Goal: Information Seeking & Learning: Check status

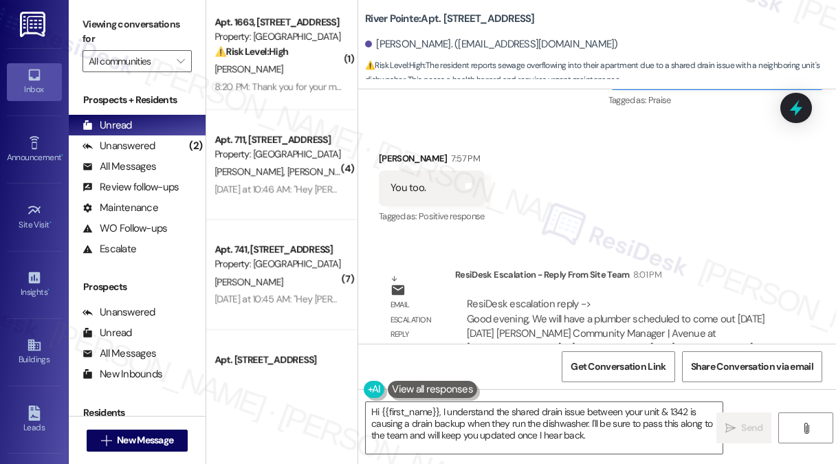
scroll to position [14775, 0]
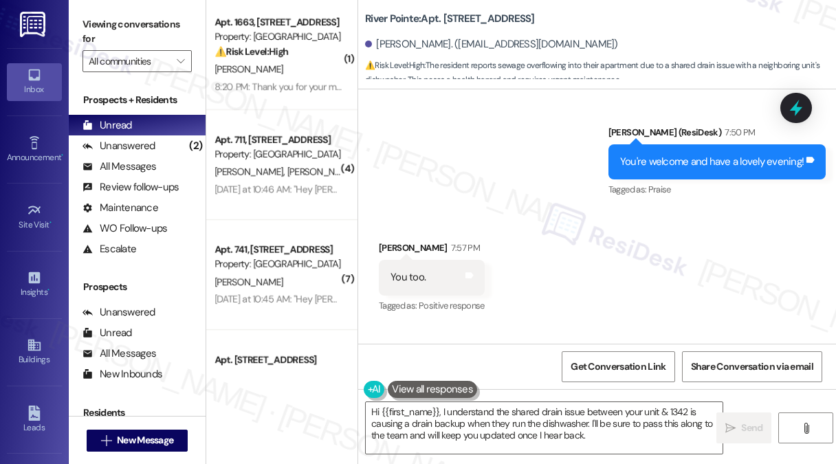
click at [524, 386] on div "ResiDesk escalation reply -> Good evening, We will have a plumber scheduled to …" at bounding box center [616, 422] width 299 height 73
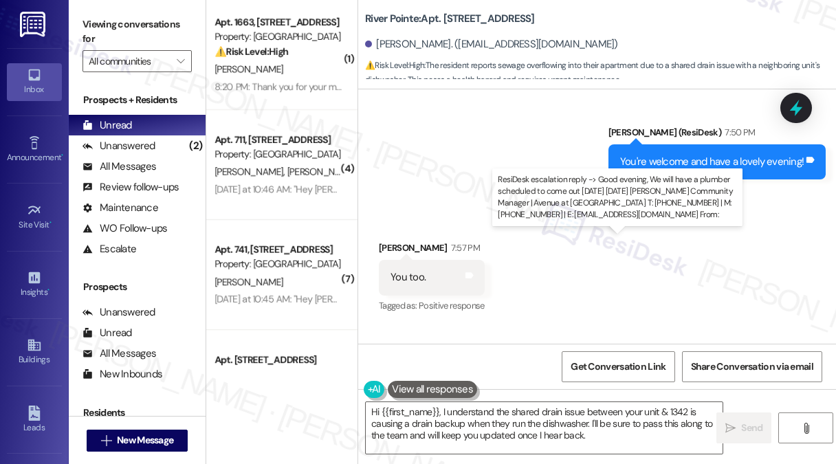
click at [524, 386] on div "ResiDesk escalation reply -> Good evening, We will have a plumber scheduled to …" at bounding box center [616, 422] width 299 height 73
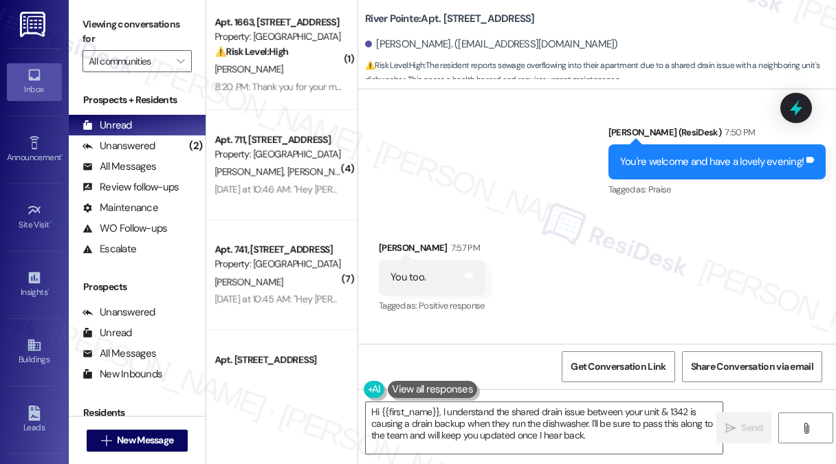
scroll to position [15051, 0]
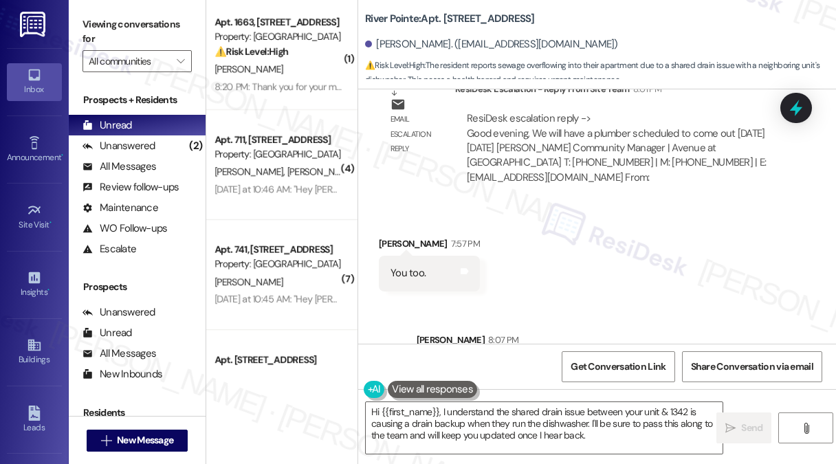
click at [547, 362] on div "Just to give you a quick update, [PERSON_NAME], we will have a plumber schedule…" at bounding box center [616, 377] width 376 height 30
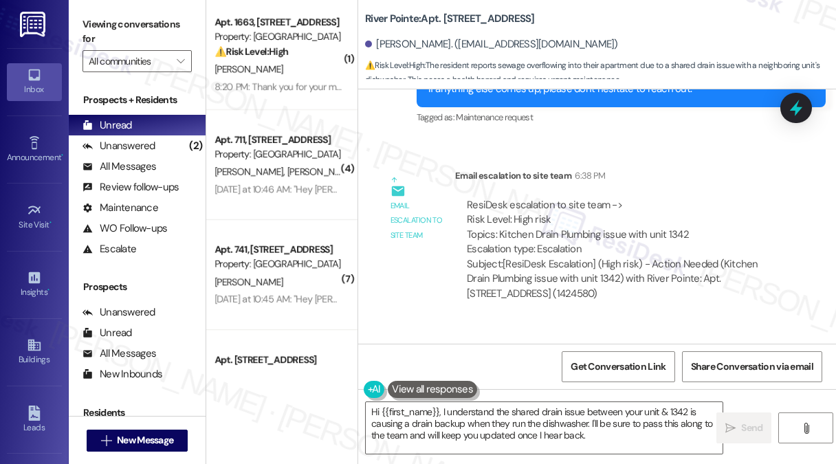
scroll to position [14363, 0]
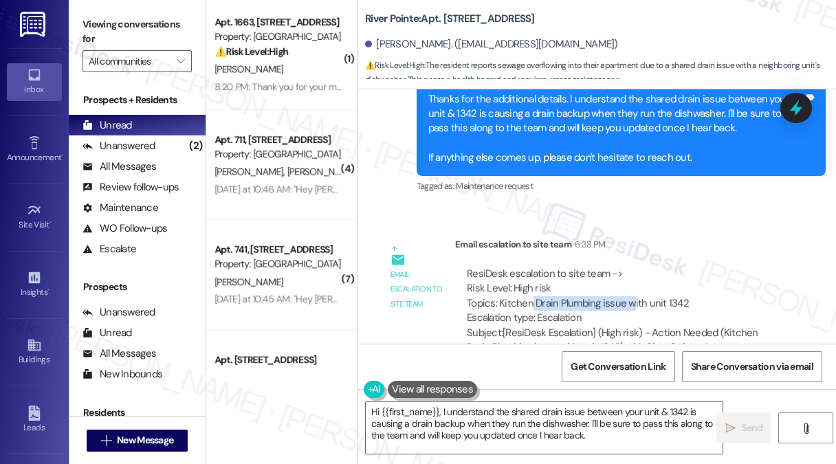
drag, startPoint x: 532, startPoint y: 146, endPoint x: 633, endPoint y: 151, distance: 101.2
click at [633, 267] on div "ResiDesk escalation to site team -> Risk Level: High risk Topics: Kitchen Drain…" at bounding box center [622, 296] width 310 height 59
